Goal: Task Accomplishment & Management: Complete application form

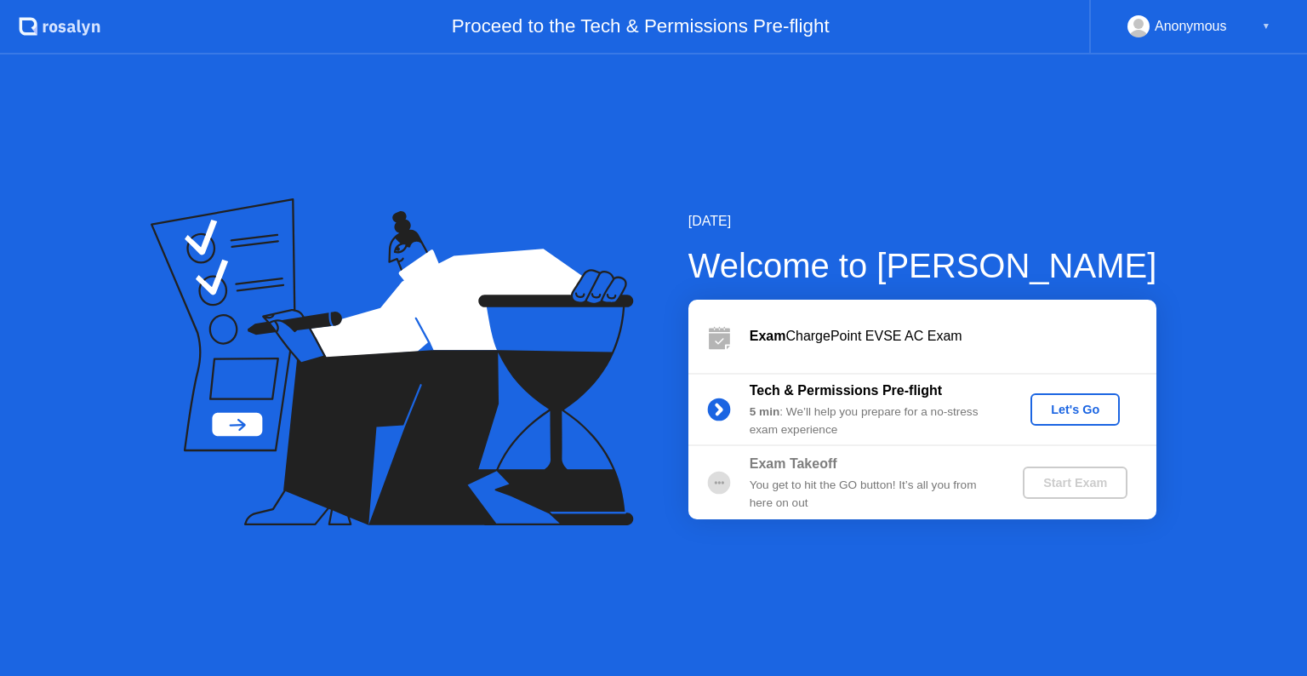
click at [1083, 415] on div "Let's Go" at bounding box center [1075, 410] width 76 height 14
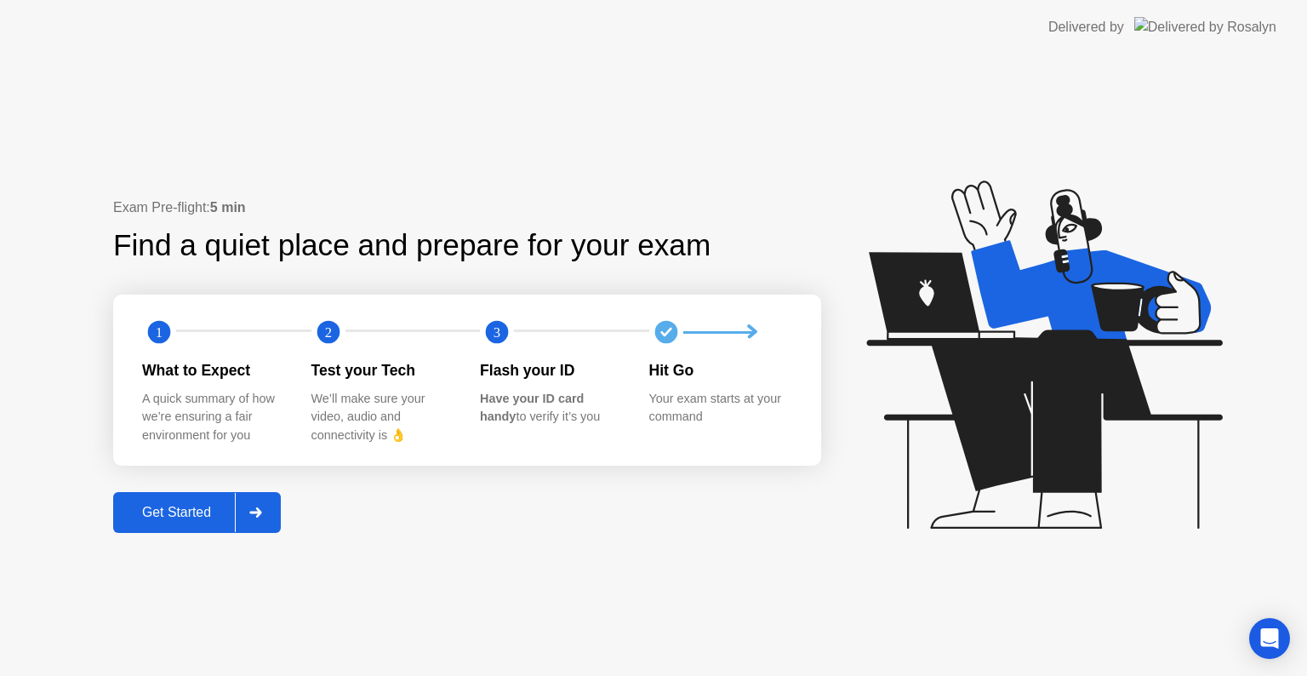
click at [231, 512] on div "Get Started" at bounding box center [176, 512] width 117 height 15
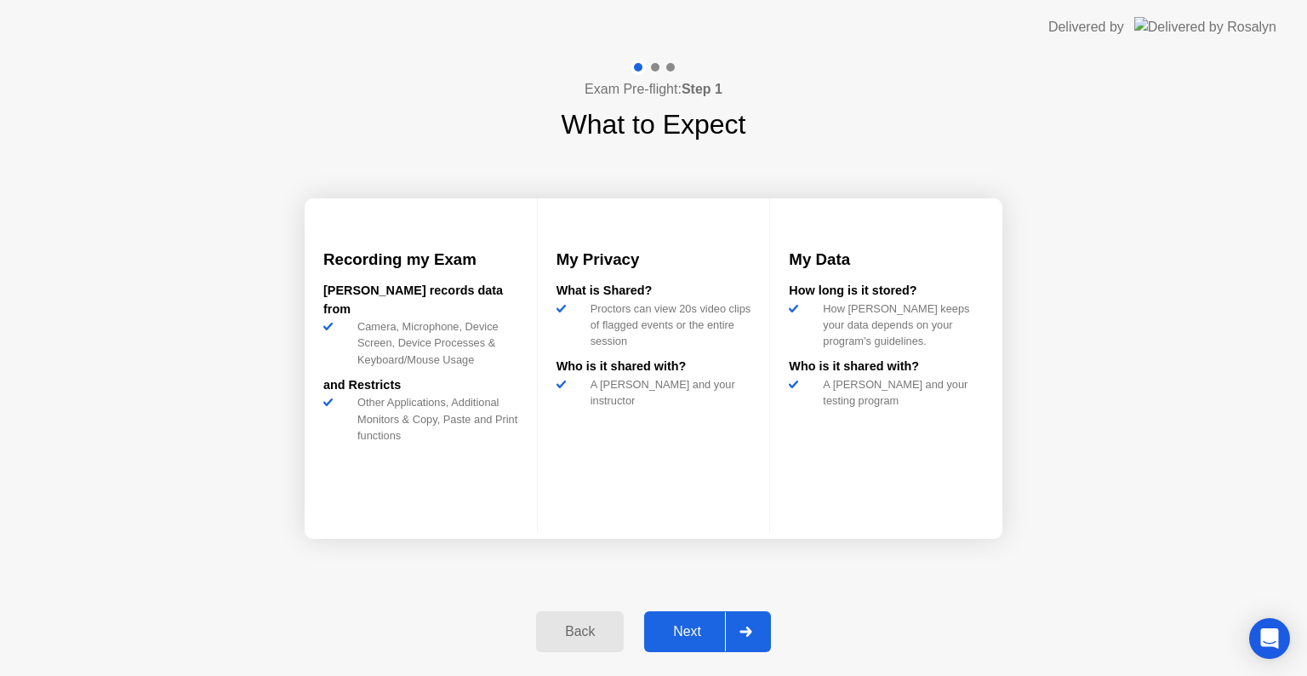
click at [766, 624] on div at bounding box center [745, 631] width 41 height 39
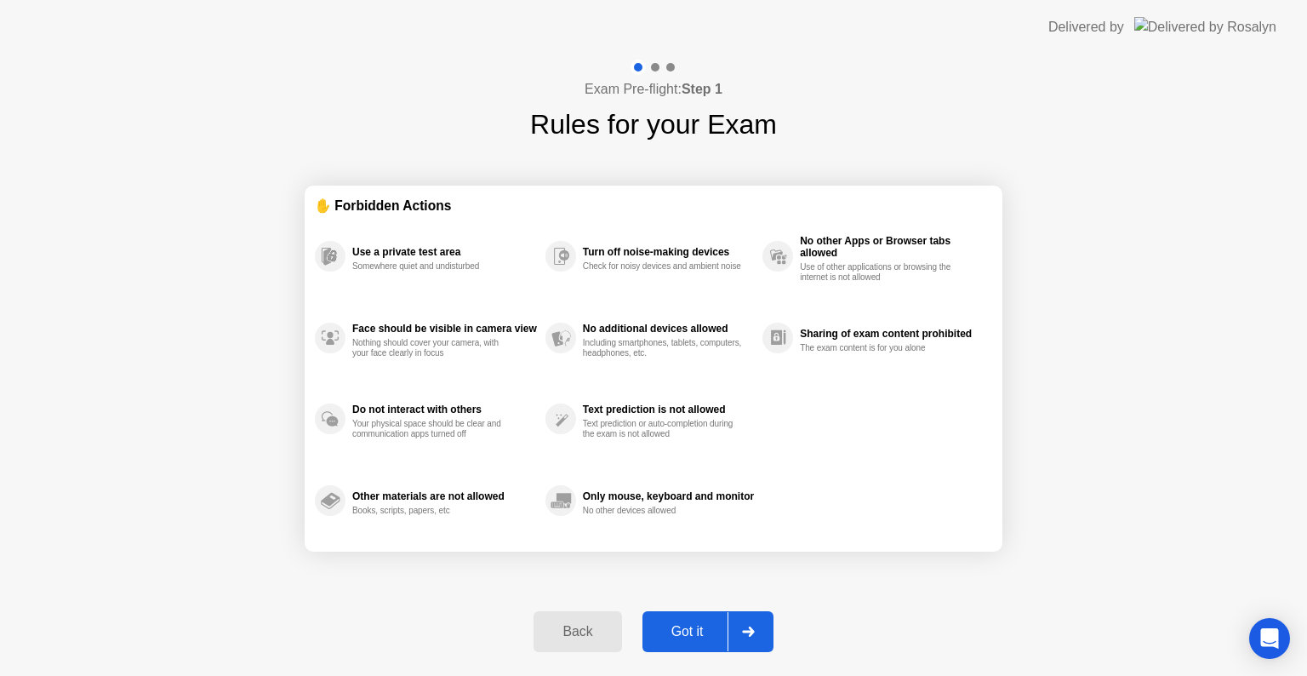
click at [766, 624] on div at bounding box center [748, 631] width 41 height 39
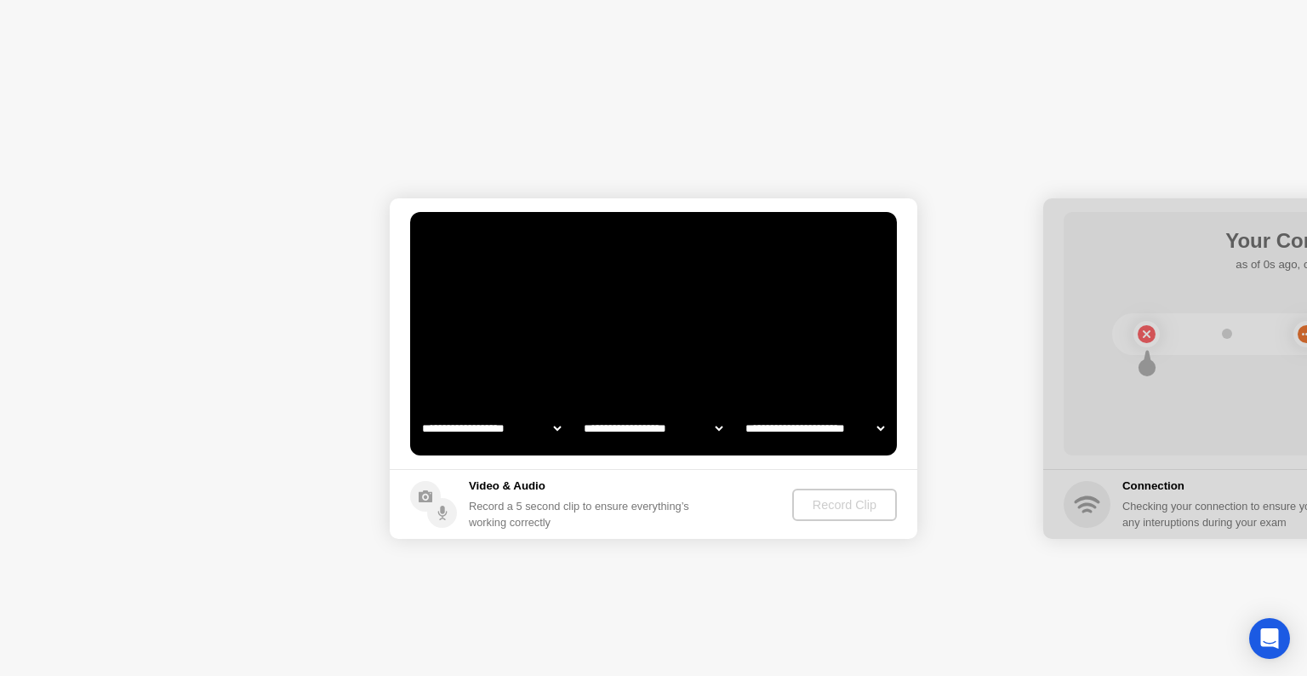
select select "**********"
select select "*******"
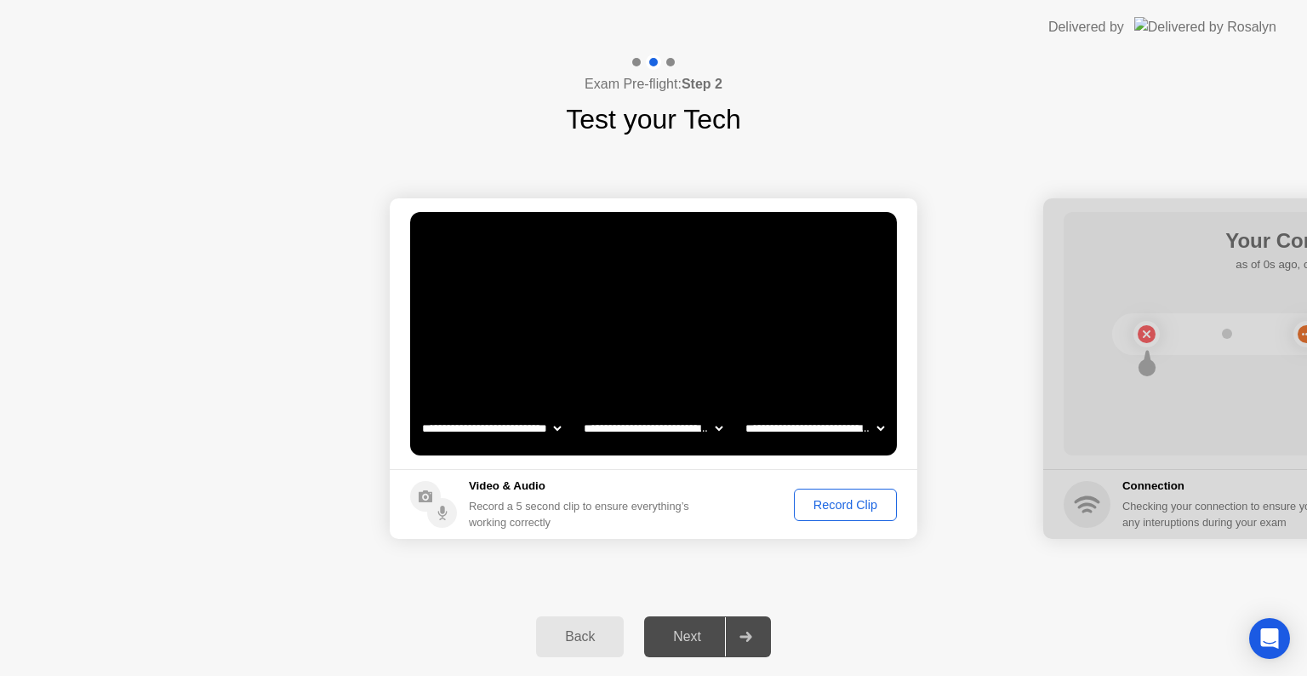
click at [852, 511] on div "Record Clip" at bounding box center [845, 505] width 91 height 14
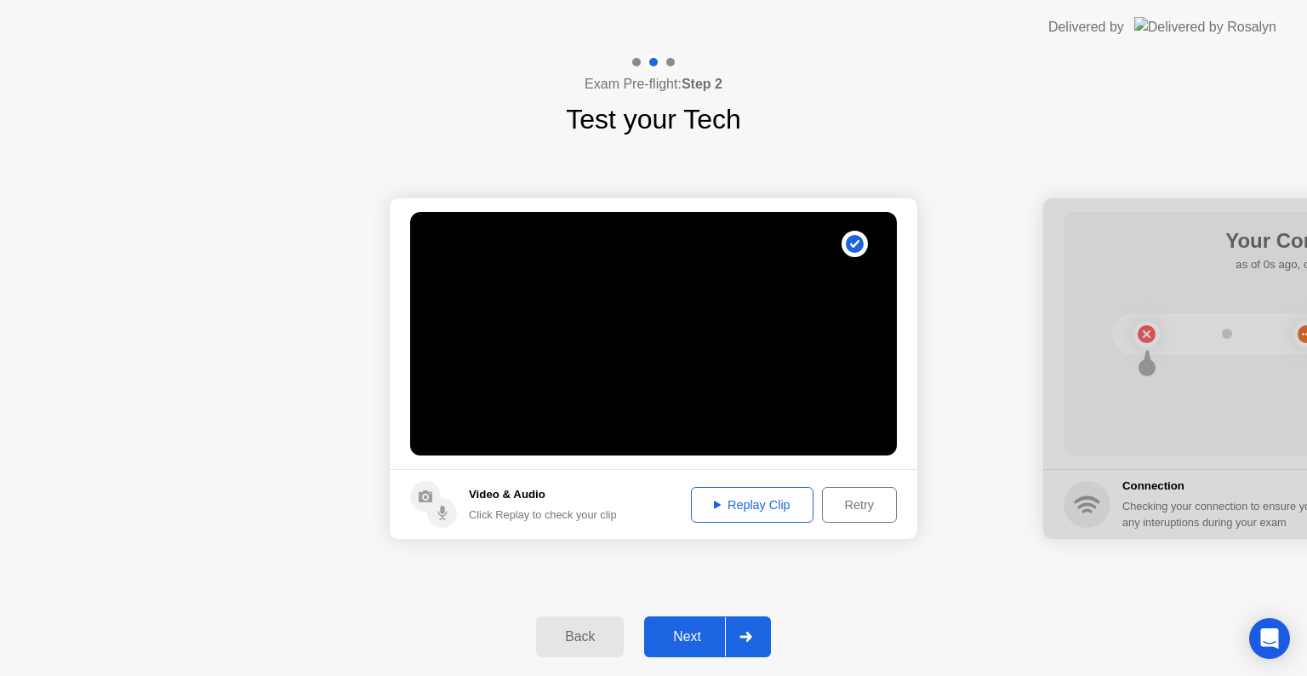
click at [725, 634] on div "Next" at bounding box center [687, 636] width 76 height 15
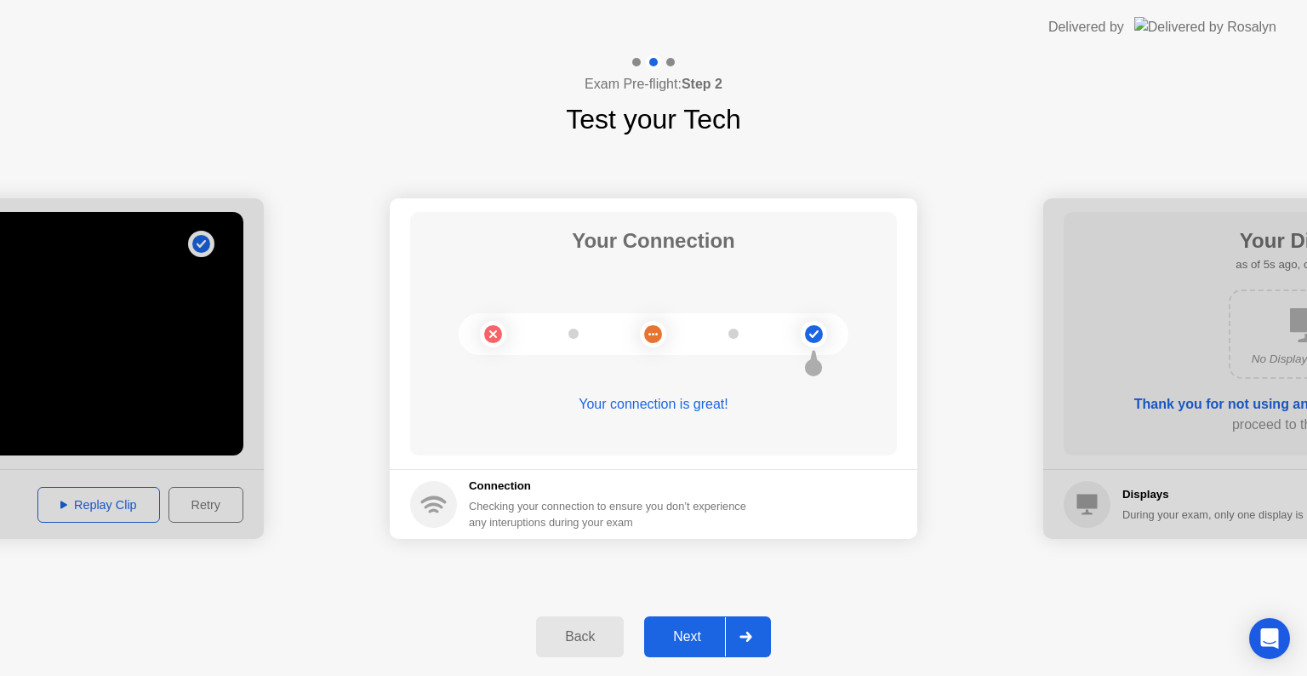
click at [708, 637] on div "Next" at bounding box center [687, 636] width 76 height 15
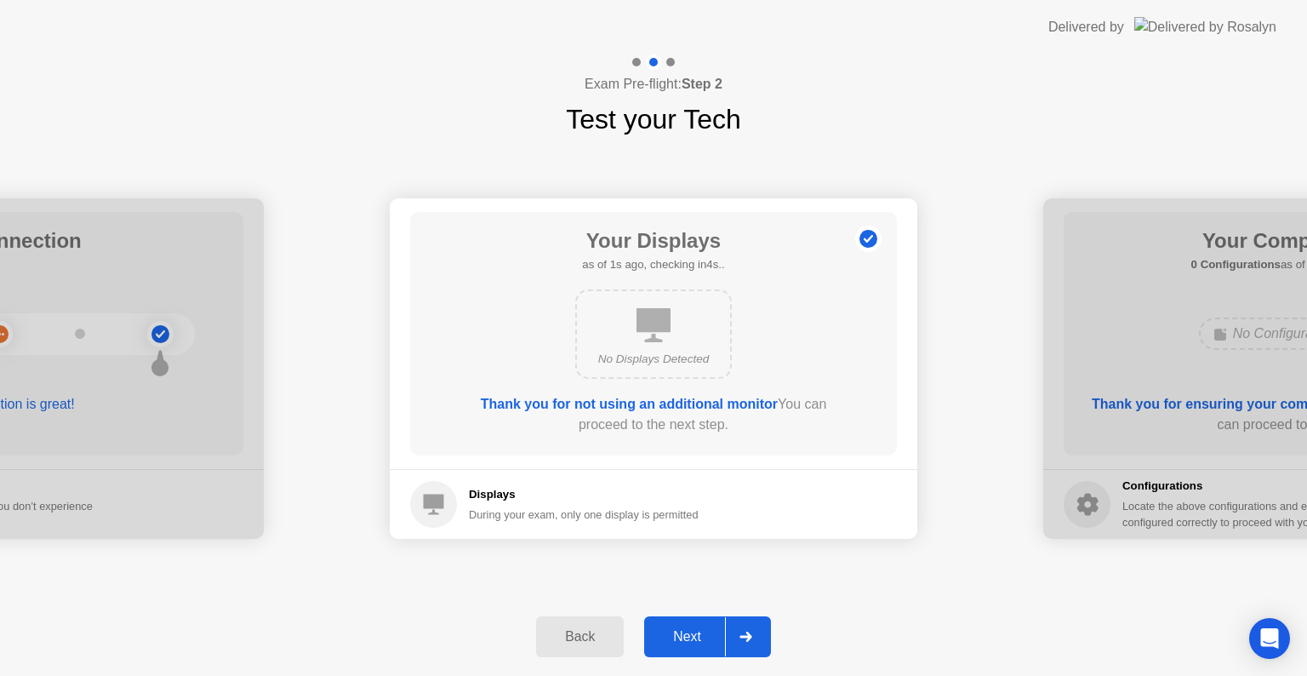
click at [708, 637] on div "Next" at bounding box center [687, 636] width 76 height 15
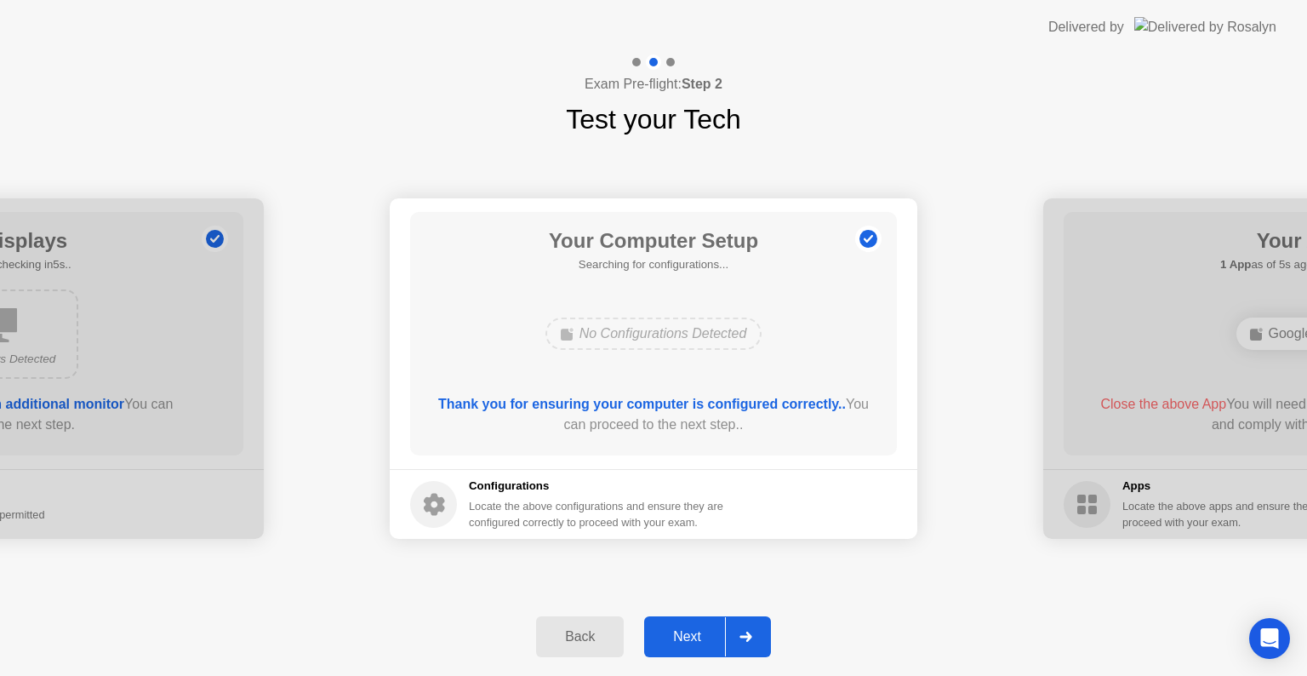
click at [708, 637] on div "Next" at bounding box center [687, 636] width 76 height 15
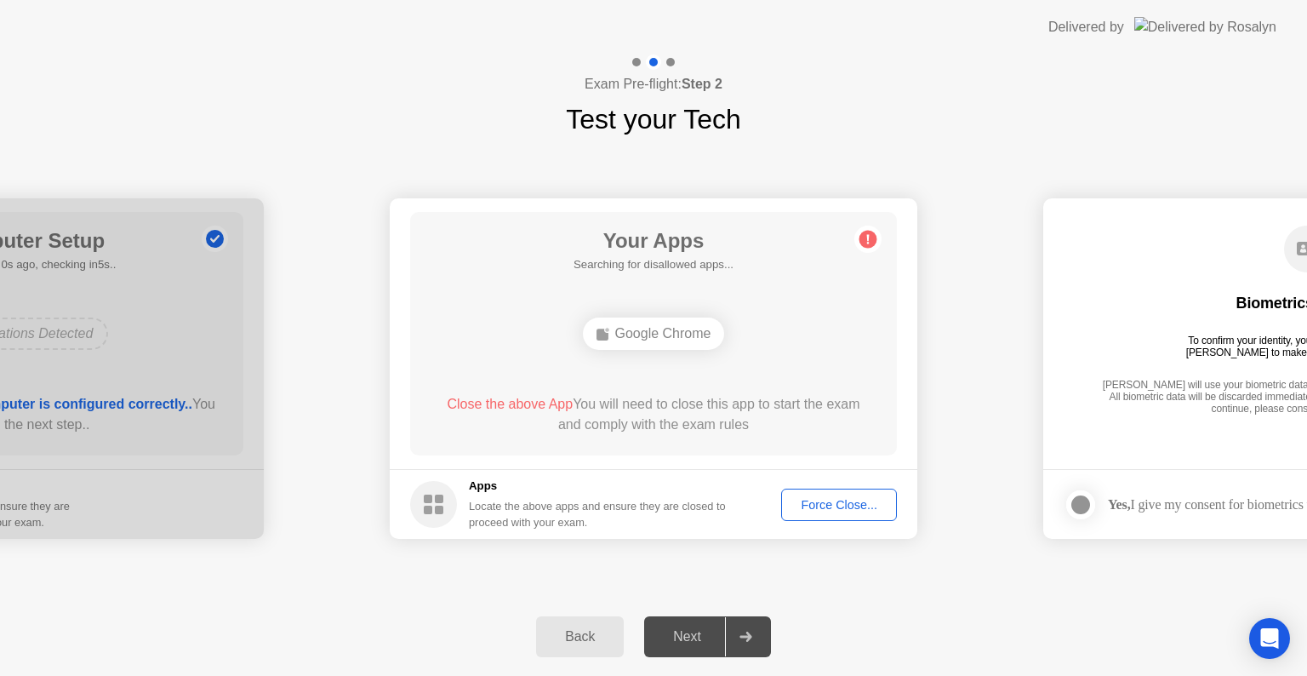
click at [835, 498] on div "Force Close..." at bounding box center [839, 505] width 104 height 14
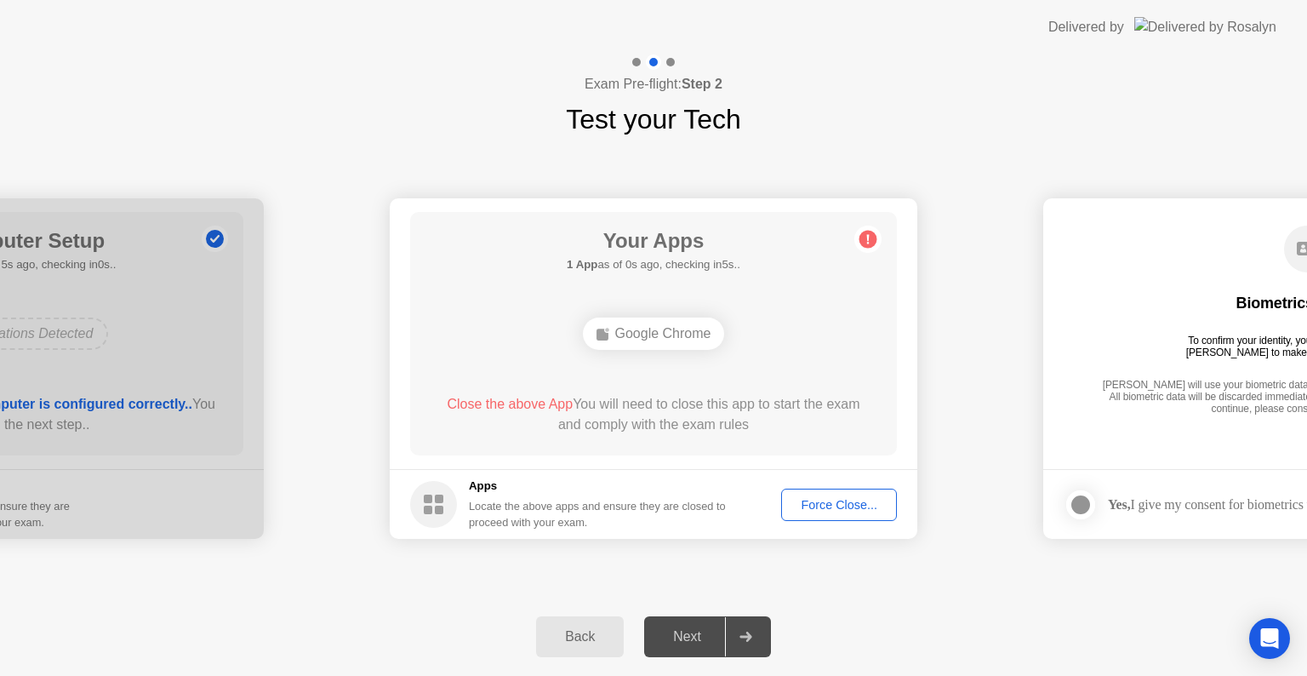
click at [813, 498] on div "Force Close..." at bounding box center [839, 505] width 104 height 14
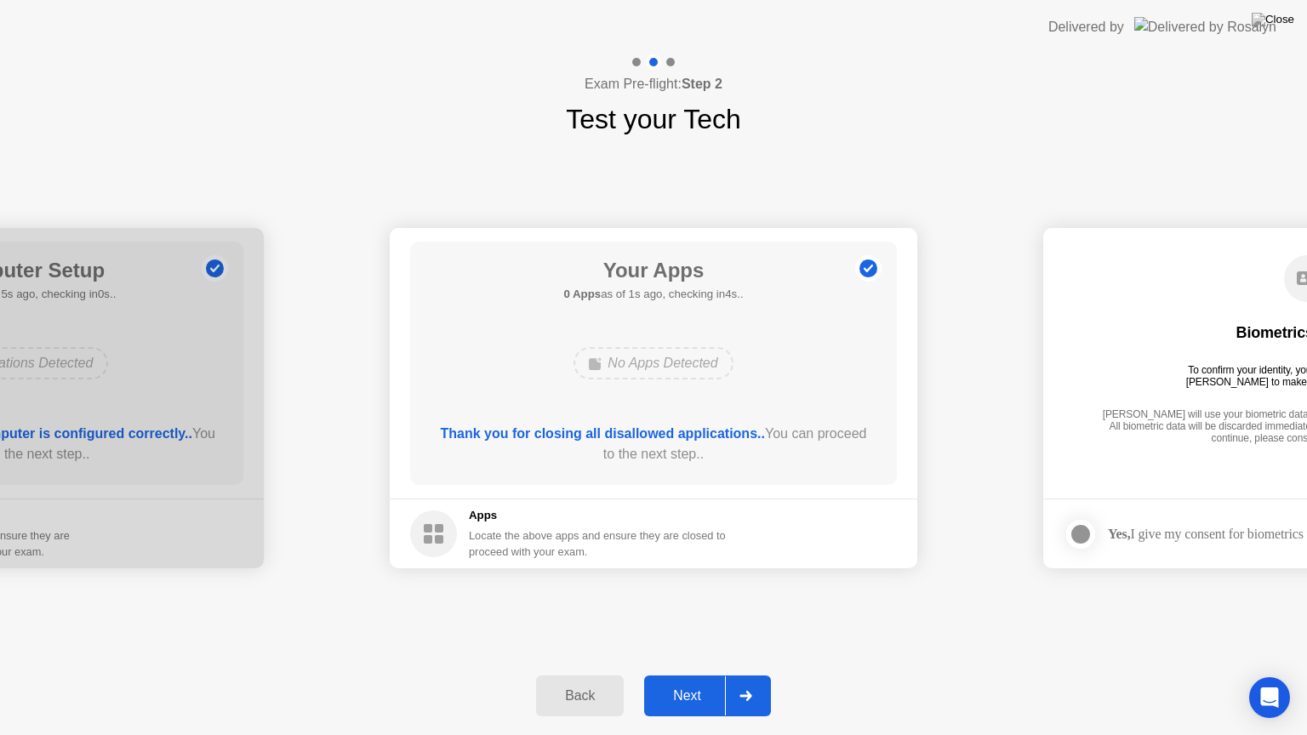
click at [711, 675] on div "Next" at bounding box center [687, 696] width 76 height 15
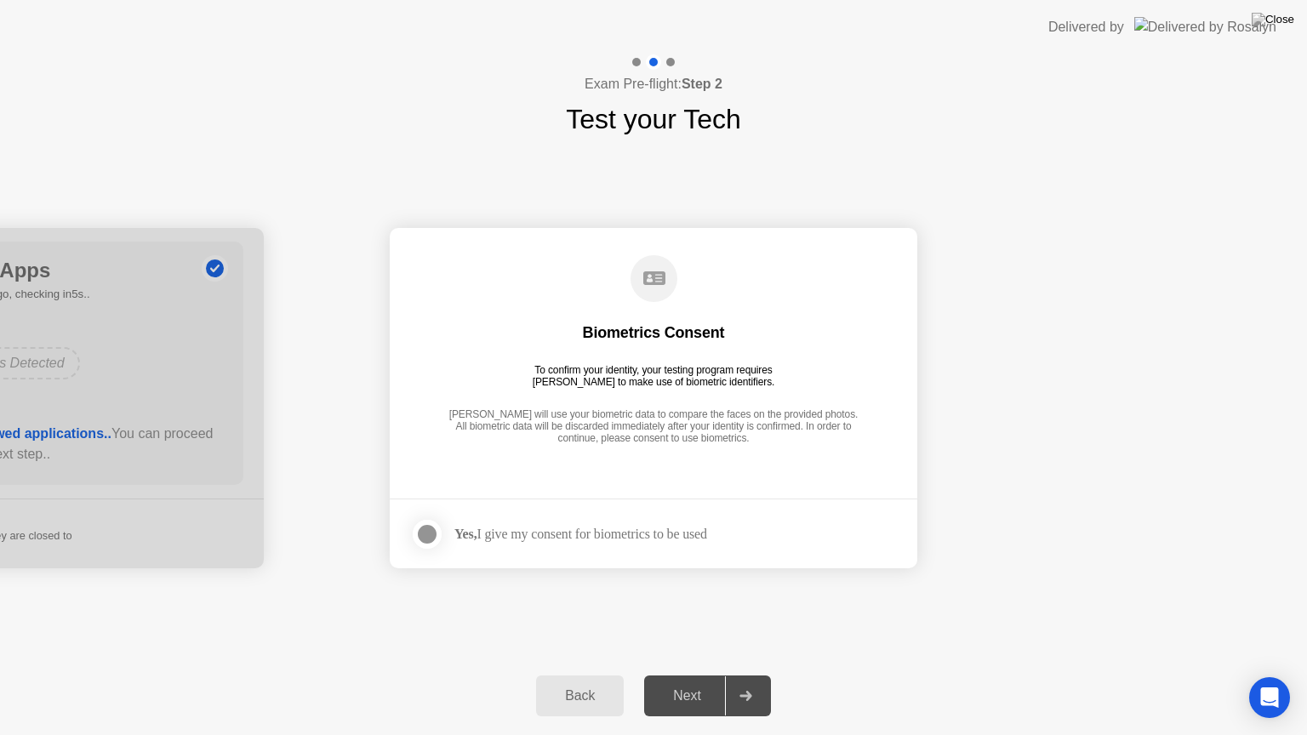
click at [588, 541] on div "Yes, I give my consent for biometrics to be used" at bounding box center [580, 534] width 253 height 16
click at [428, 541] on div at bounding box center [427, 534] width 20 height 20
click at [740, 675] on div at bounding box center [745, 696] width 41 height 39
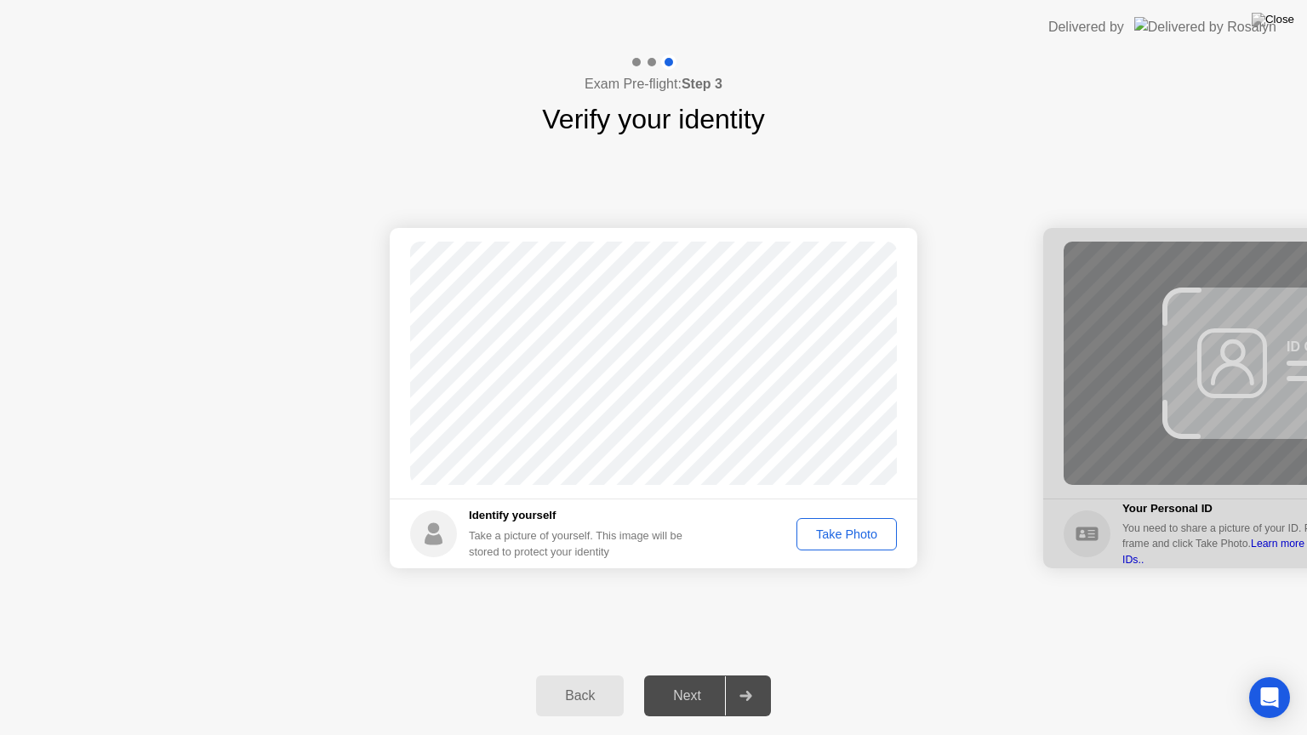
click at [848, 544] on button "Take Photo" at bounding box center [847, 534] width 100 height 32
click at [709, 675] on div "Next" at bounding box center [687, 696] width 76 height 15
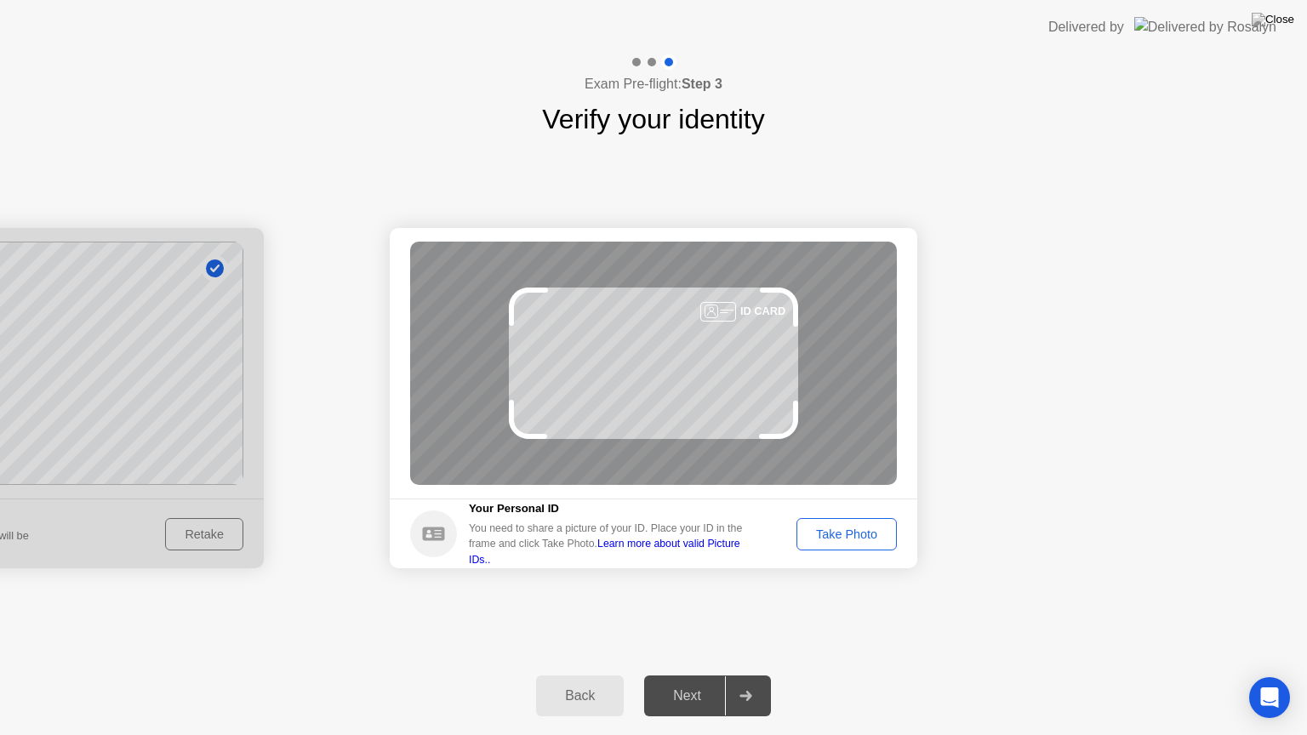
click at [838, 541] on div "Take Photo" at bounding box center [847, 535] width 89 height 14
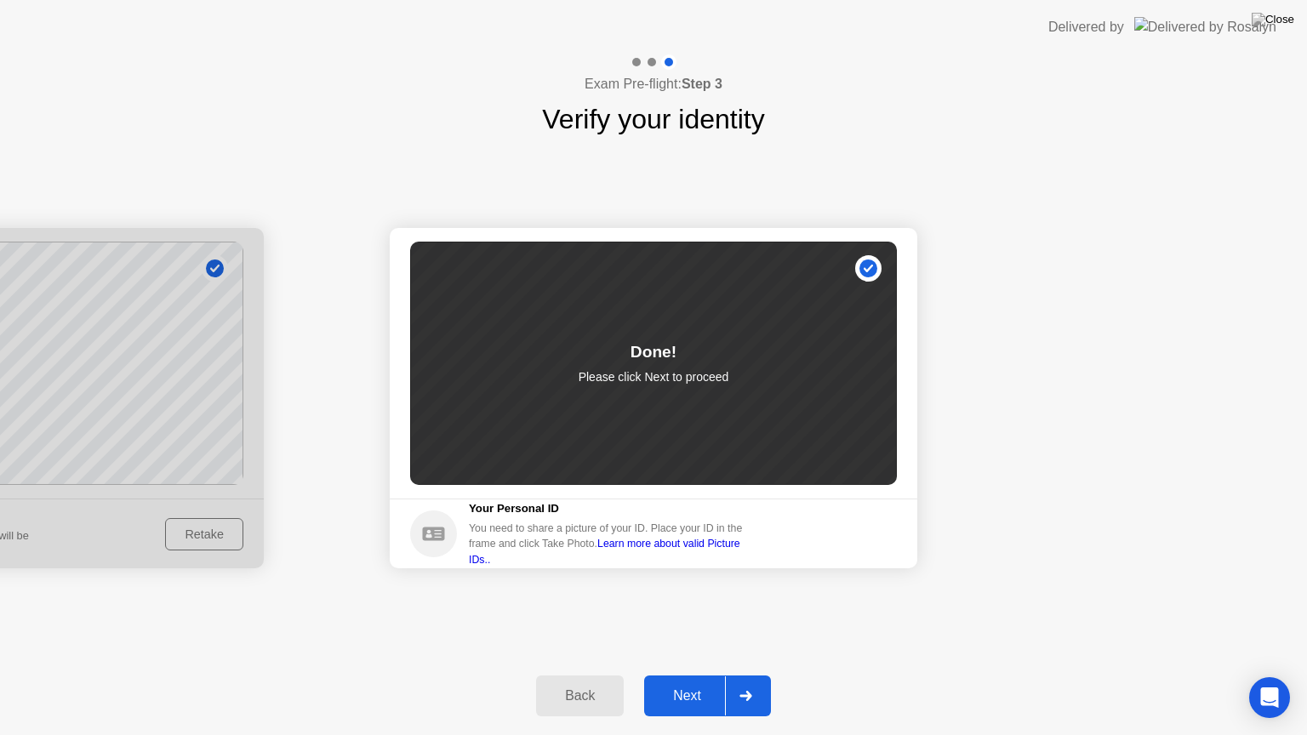
click at [706, 675] on div "Next" at bounding box center [687, 696] width 76 height 15
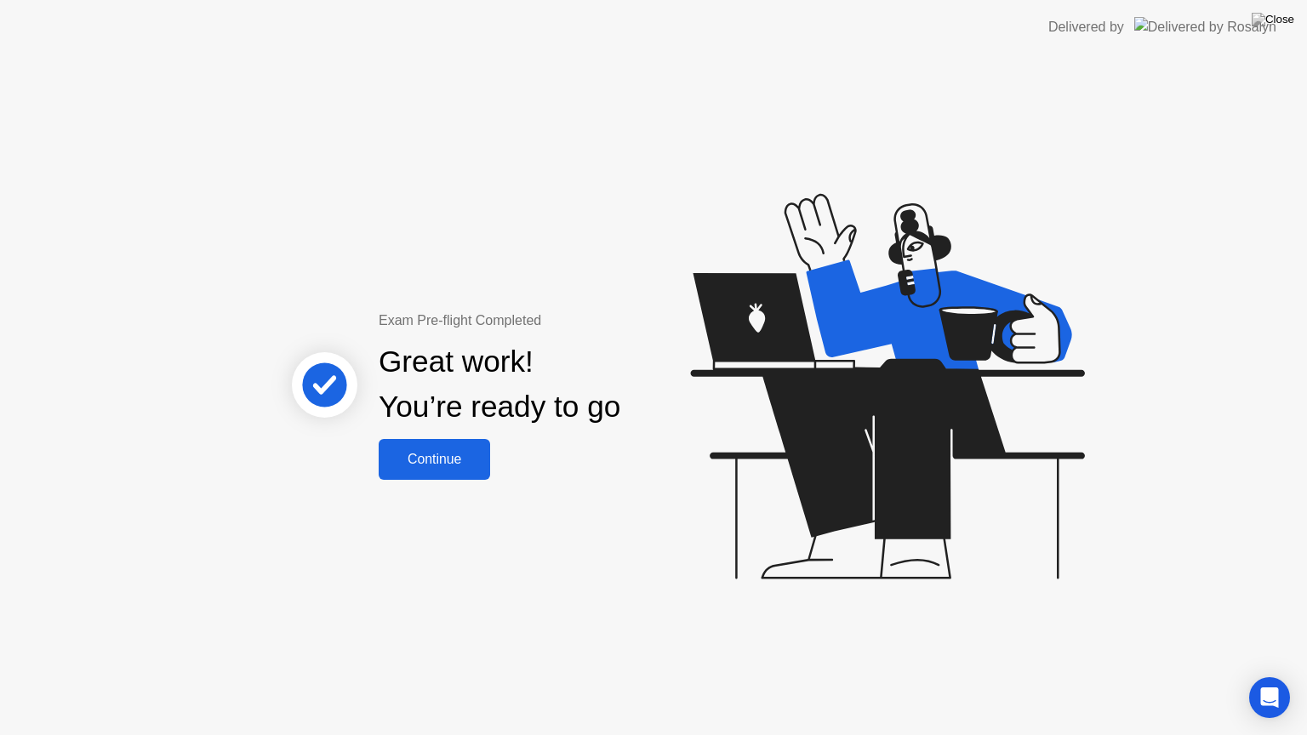
click at [429, 460] on div "Continue" at bounding box center [434, 459] width 101 height 15
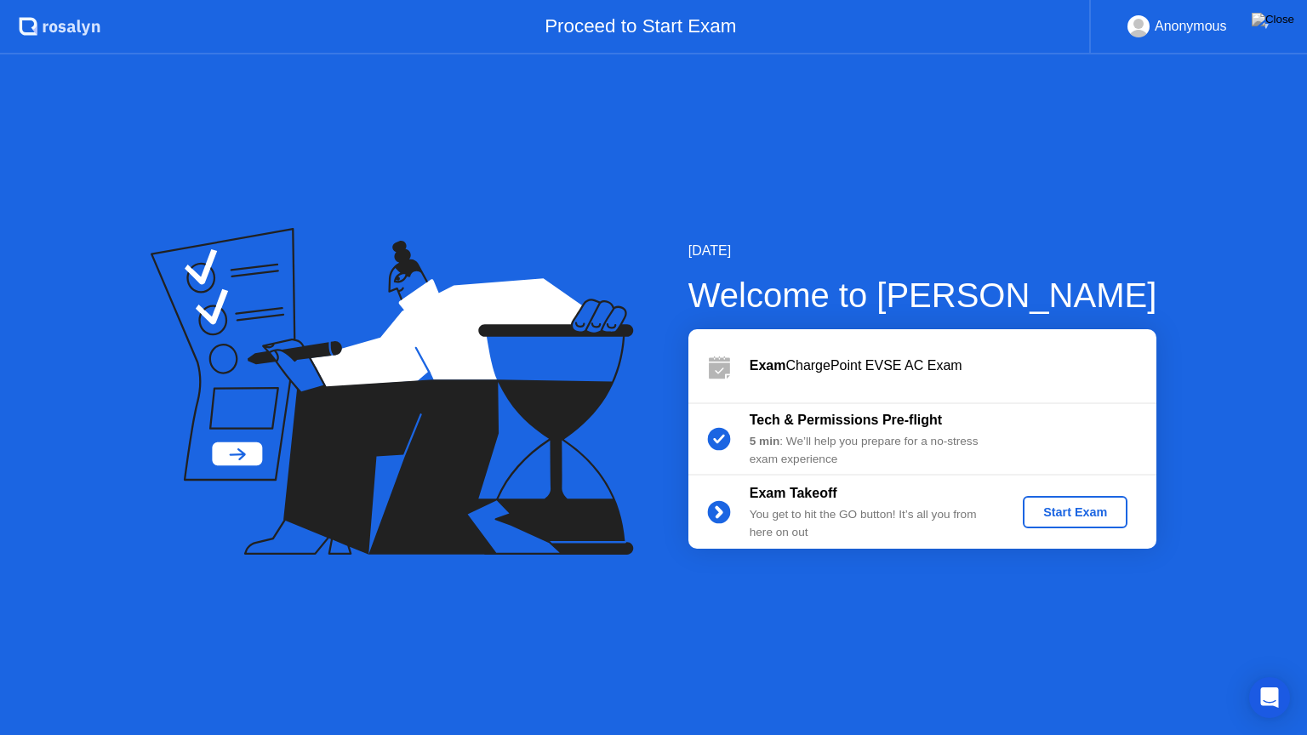
click at [1088, 524] on button "Start Exam" at bounding box center [1075, 512] width 105 height 32
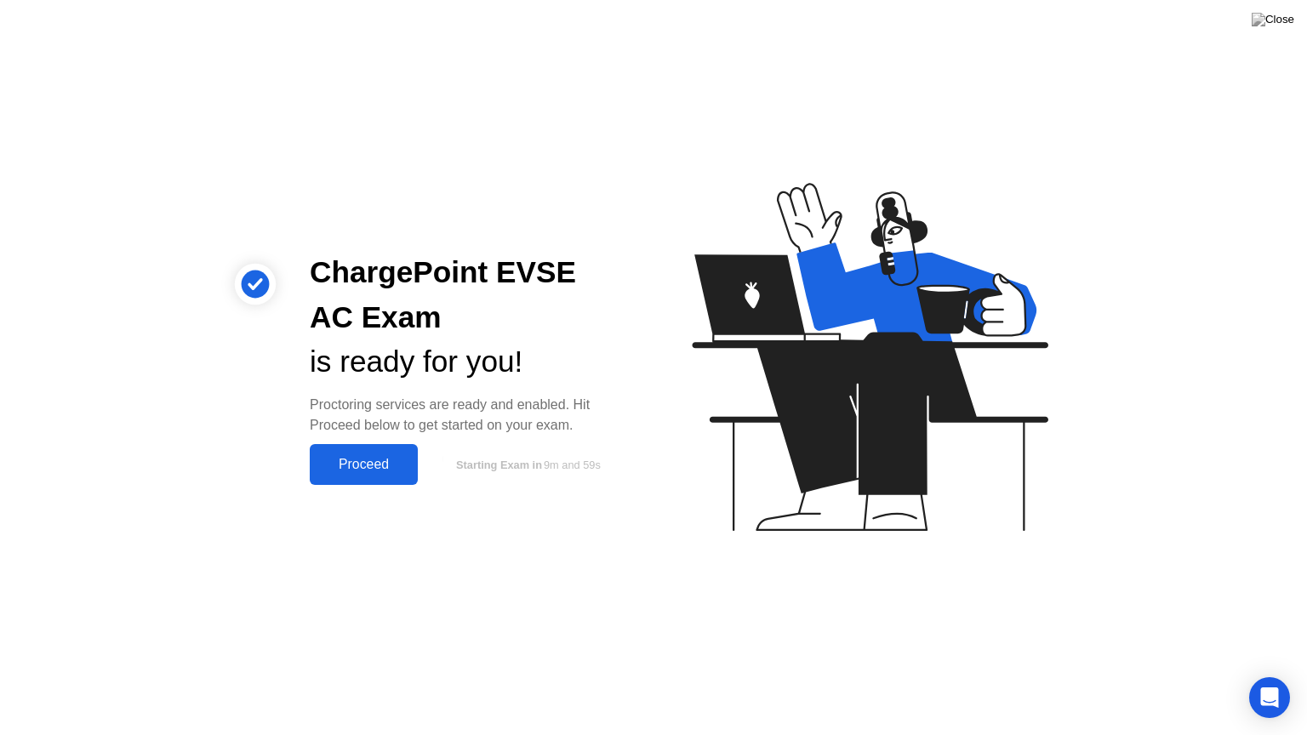
click at [360, 460] on div "Proceed" at bounding box center [364, 464] width 98 height 15
